Goal: Find specific page/section: Find specific page/section

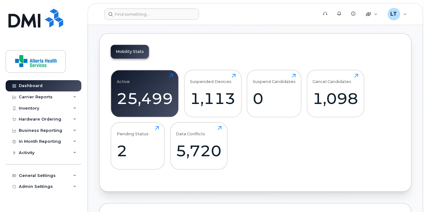
scroll to position [207, 0]
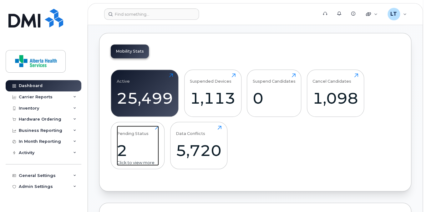
click at [124, 150] on div "2" at bounding box center [138, 150] width 42 height 18
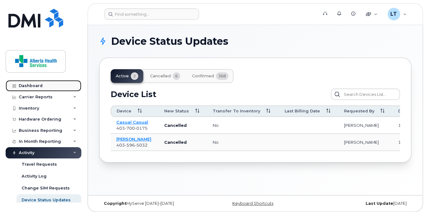
click at [32, 84] on div "Dashboard" at bounding box center [31, 85] width 24 height 5
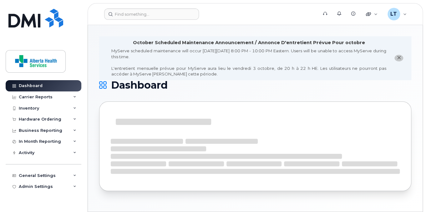
click at [398, 60] on icon "close notification" at bounding box center [399, 58] width 4 height 4
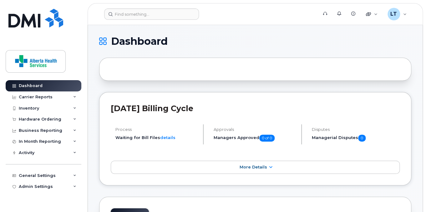
click at [384, 43] on h1 "Dashboard" at bounding box center [253, 41] width 309 height 10
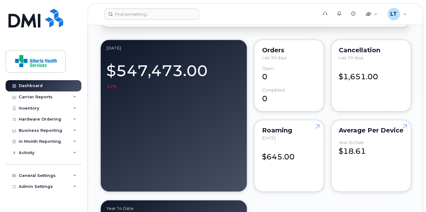
scroll to position [518, 0]
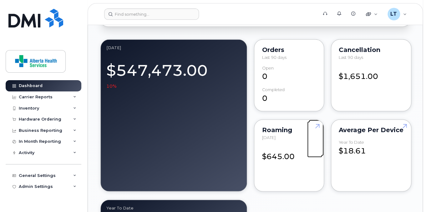
click at [317, 126] on link at bounding box center [316, 138] width 15 height 36
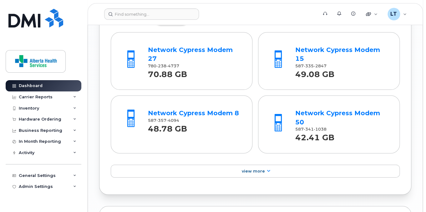
scroll to position [793, 0]
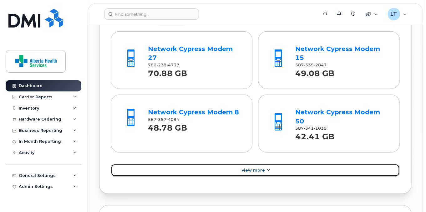
click at [268, 168] on icon at bounding box center [268, 170] width 5 height 4
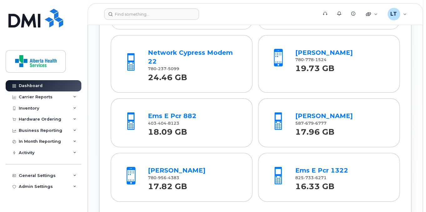
scroll to position [1089, 0]
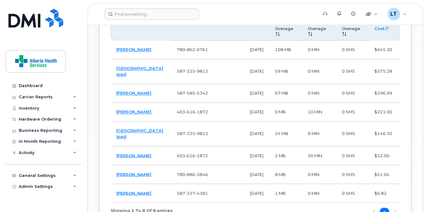
scroll to position [393, 0]
click at [4, 98] on div "Dashboard Carrier Reports Monthly Billing Data Daily Data Pooling Data Behavior…" at bounding box center [42, 106] width 85 height 212
